Goal: Task Accomplishment & Management: Use online tool/utility

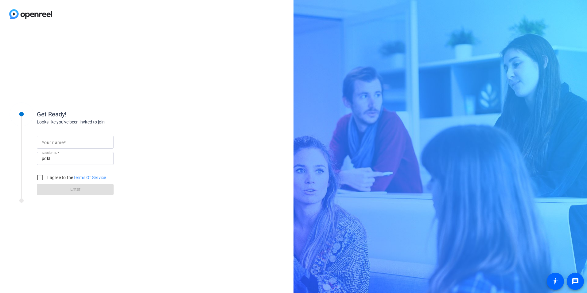
click at [66, 142] on input "Your name" at bounding box center [75, 141] width 67 height 7
type input "[PERSON_NAME]"
click at [54, 158] on input "pdkL" at bounding box center [75, 158] width 67 height 7
click at [42, 177] on input "I agree to the Terms Of Service" at bounding box center [40, 177] width 12 height 12
checkbox input "true"
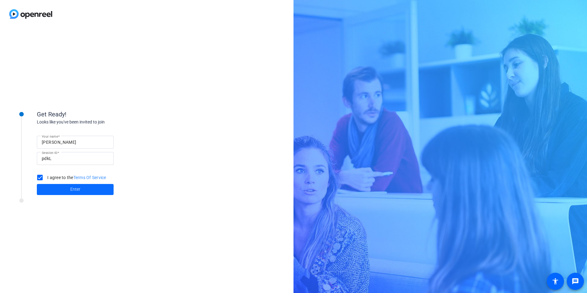
click at [58, 187] on span at bounding box center [75, 189] width 77 height 15
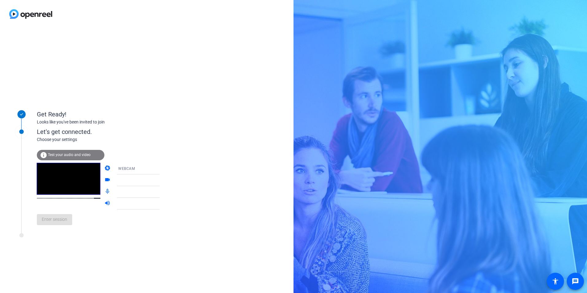
click at [62, 153] on span "Test your audio and video" at bounding box center [69, 155] width 43 height 4
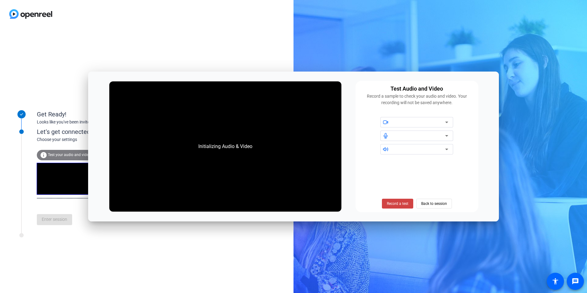
click at [406, 127] on div at bounding box center [416, 135] width 115 height 37
click at [412, 126] on div at bounding box center [419, 121] width 52 height 7
click at [410, 140] on div at bounding box center [420, 135] width 55 height 10
click at [429, 206] on span "Back to session" at bounding box center [434, 204] width 26 height 12
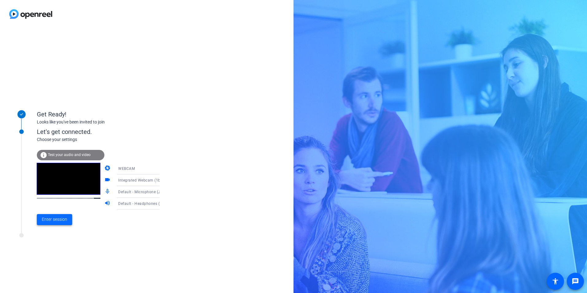
click at [60, 218] on span "Enter session" at bounding box center [54, 219] width 25 height 6
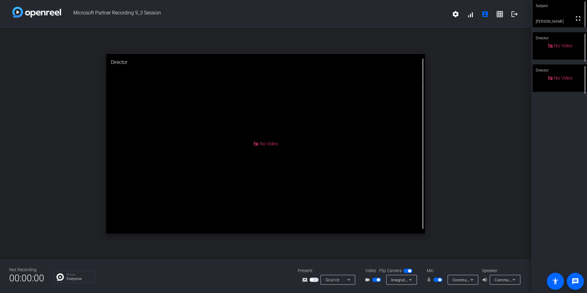
click at [438, 279] on span "button" at bounding box center [439, 279] width 3 height 3
click at [436, 280] on span "button" at bounding box center [435, 279] width 3 height 3
click at [498, 247] on div "open_in_new Director No Video" at bounding box center [265, 143] width 531 height 231
click at [460, 216] on div "open_in_new Director No Video" at bounding box center [265, 143] width 531 height 231
click at [557, 79] on div "No Video" at bounding box center [560, 78] width 25 height 7
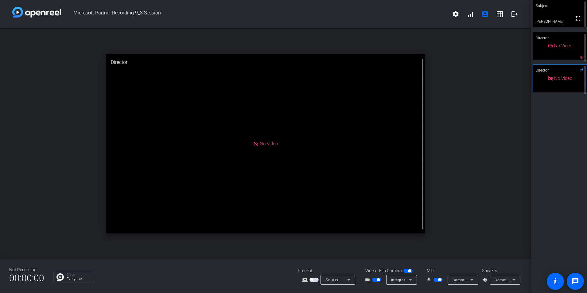
click at [558, 48] on span "No Video" at bounding box center [563, 46] width 18 height 6
click at [550, 79] on div "No Video" at bounding box center [560, 78] width 25 height 7
click at [548, 18] on video at bounding box center [559, 13] width 54 height 27
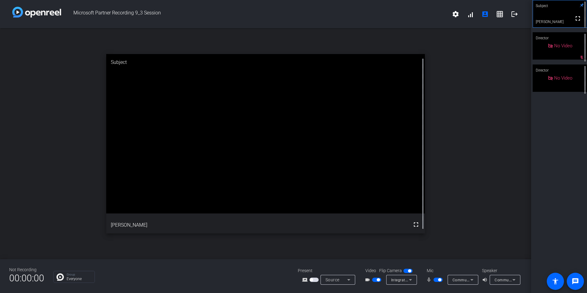
click at [555, 81] on span "No Video" at bounding box center [563, 78] width 18 height 6
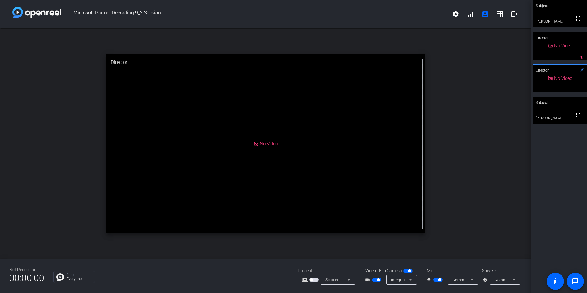
click at [552, 14] on video at bounding box center [559, 13] width 54 height 27
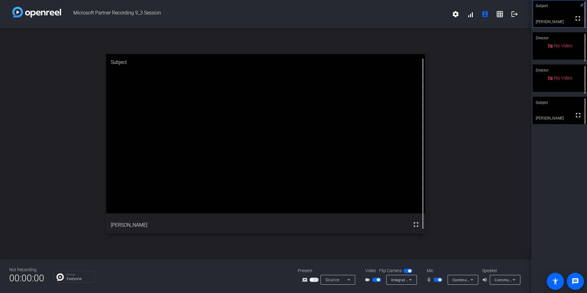
click at [565, 106] on div "Subject" at bounding box center [559, 103] width 54 height 12
click at [549, 118] on video at bounding box center [560, 110] width 54 height 27
click at [439, 281] on span "button" at bounding box center [439, 279] width 3 height 3
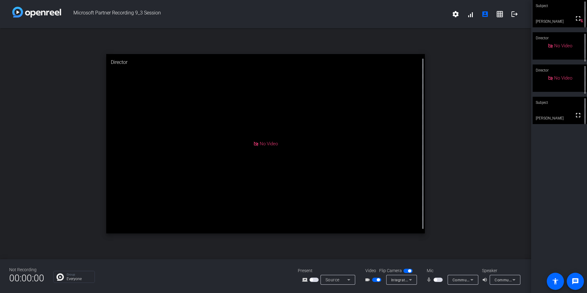
click at [379, 280] on span "button" at bounding box center [378, 279] width 3 height 3
click at [437, 278] on span "button" at bounding box center [437, 279] width 9 height 4
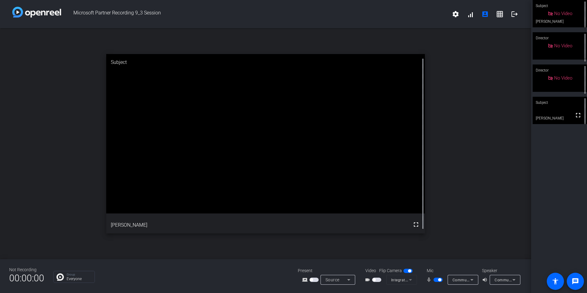
click at [440, 278] on span "button" at bounding box center [439, 279] width 3 height 3
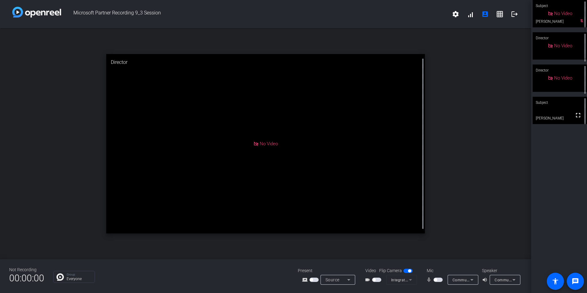
click at [99, 12] on span "Microsoft Partner Recording 9_3 Session" at bounding box center [254, 14] width 387 height 15
drag, startPoint x: 99, startPoint y: 12, endPoint x: 155, endPoint y: 10, distance: 55.9
click at [155, 10] on span "Microsoft Partner Recording 9_3 Session" at bounding box center [254, 14] width 387 height 15
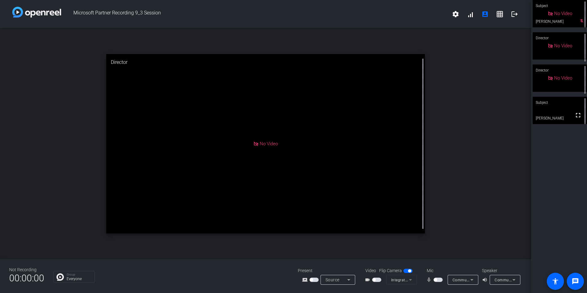
click at [482, 189] on div "open_in_new Director No Video" at bounding box center [265, 143] width 531 height 231
click at [437, 282] on mat-slide-toggle at bounding box center [438, 279] width 10 height 6
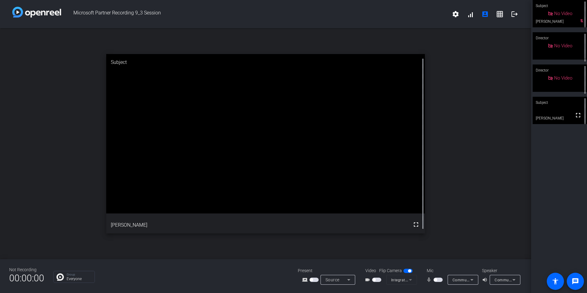
click at [437, 280] on span "button" at bounding box center [437, 279] width 9 height 4
click at [374, 281] on span "button" at bounding box center [376, 279] width 9 height 4
click at [462, 230] on div "open_in_new Subject fullscreen [PERSON_NAME]" at bounding box center [265, 143] width 531 height 231
click at [532, 202] on div "Subject fullscreen [PERSON_NAME] Director No Video Director No Video Subject fu…" at bounding box center [559, 146] width 56 height 293
click at [469, 234] on div "open_in_new Subject fullscreen [PERSON_NAME]" at bounding box center [265, 143] width 531 height 231
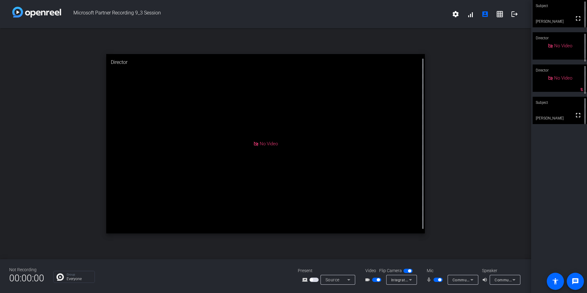
click at [439, 278] on span "button" at bounding box center [437, 279] width 9 height 4
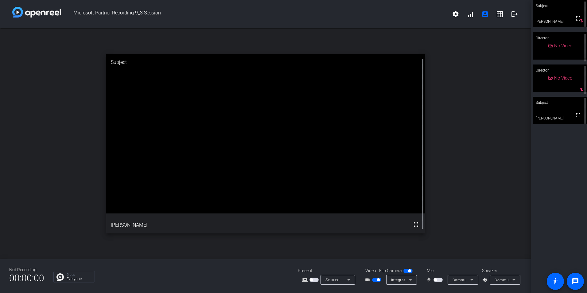
click at [481, 180] on div "open_in_new Subject fullscreen [PERSON_NAME]" at bounding box center [265, 143] width 531 height 231
click at [555, 184] on div "Subject fullscreen [PERSON_NAME] mic_off_outline Director No Video Director No …" at bounding box center [559, 146] width 56 height 293
click at [568, 234] on div "Subject fullscreen [PERSON_NAME] mic_off_outline Director No Video Director No …" at bounding box center [559, 146] width 56 height 293
click at [436, 280] on span "button" at bounding box center [435, 279] width 3 height 3
click at [439, 279] on span "button" at bounding box center [439, 279] width 3 height 3
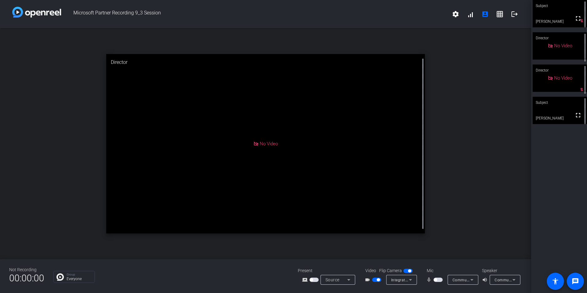
click at [435, 280] on span "button" at bounding box center [435, 279] width 3 height 3
click at [520, 212] on div "open_in_new Director No Video" at bounding box center [265, 143] width 531 height 231
click at [538, 188] on div "Subject fullscreen [PERSON_NAME] Director No Video Director No Video mic_off_ou…" at bounding box center [559, 146] width 56 height 293
click at [442, 281] on span "button" at bounding box center [437, 279] width 9 height 4
click at [436, 280] on span "button" at bounding box center [435, 279] width 3 height 3
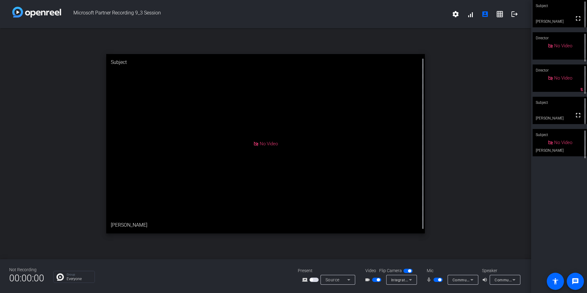
click at [436, 280] on span "button" at bounding box center [437, 279] width 9 height 4
click at [437, 279] on span "button" at bounding box center [435, 279] width 3 height 3
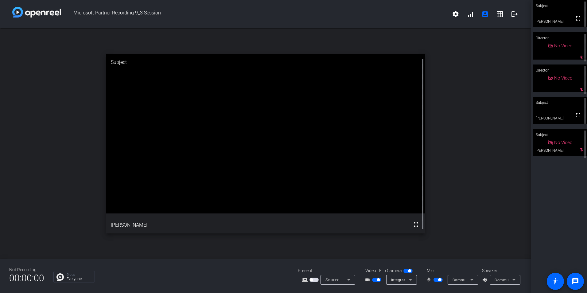
click at [441, 280] on span "button" at bounding box center [439, 279] width 3 height 3
click at [448, 214] on div "open_in_new Subject fullscreen [PERSON_NAME]" at bounding box center [265, 143] width 531 height 231
click at [435, 281] on span "button" at bounding box center [437, 279] width 9 height 4
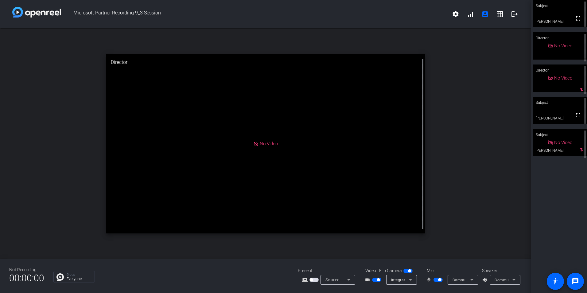
click at [440, 281] on span "button" at bounding box center [437, 279] width 9 height 4
click at [438, 281] on span "button" at bounding box center [437, 279] width 9 height 4
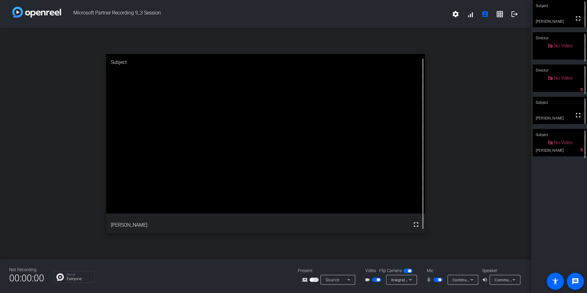
click at [439, 280] on span "button" at bounding box center [439, 279] width 3 height 3
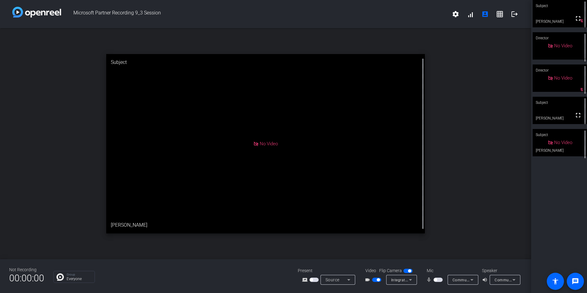
click at [503, 158] on div "open_in_new Subject No Video [PERSON_NAME]" at bounding box center [265, 143] width 531 height 231
click at [438, 279] on span "button" at bounding box center [437, 279] width 9 height 4
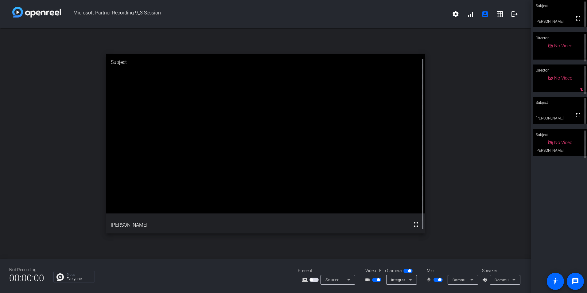
click at [439, 280] on span "button" at bounding box center [439, 279] width 3 height 3
click at [437, 280] on span "button" at bounding box center [437, 279] width 9 height 4
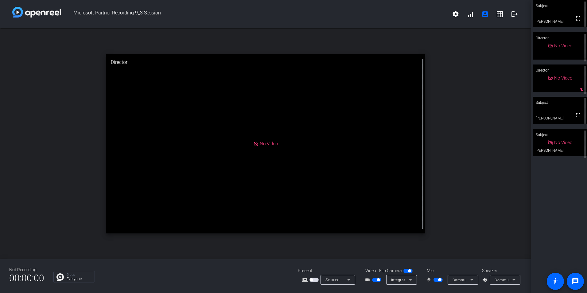
click at [441, 280] on span "button" at bounding box center [439, 279] width 3 height 3
click at [439, 282] on mat-slide-toggle at bounding box center [438, 279] width 10 height 6
click at [437, 281] on span "button" at bounding box center [437, 279] width 9 height 4
